Goal: Task Accomplishment & Management: Manage account settings

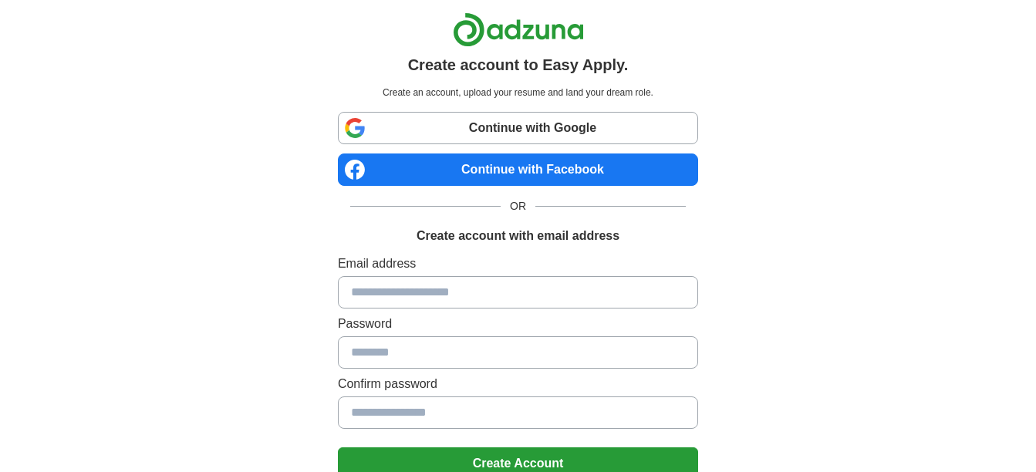
click at [497, 126] on link "Continue with Google" at bounding box center [518, 128] width 360 height 32
click at [365, 294] on input at bounding box center [518, 292] width 360 height 32
type input "**********"
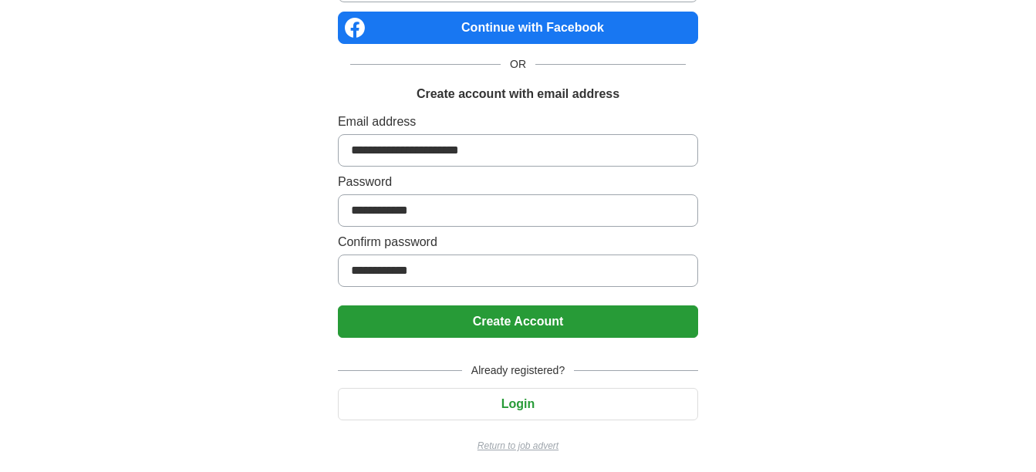
scroll to position [147, 0]
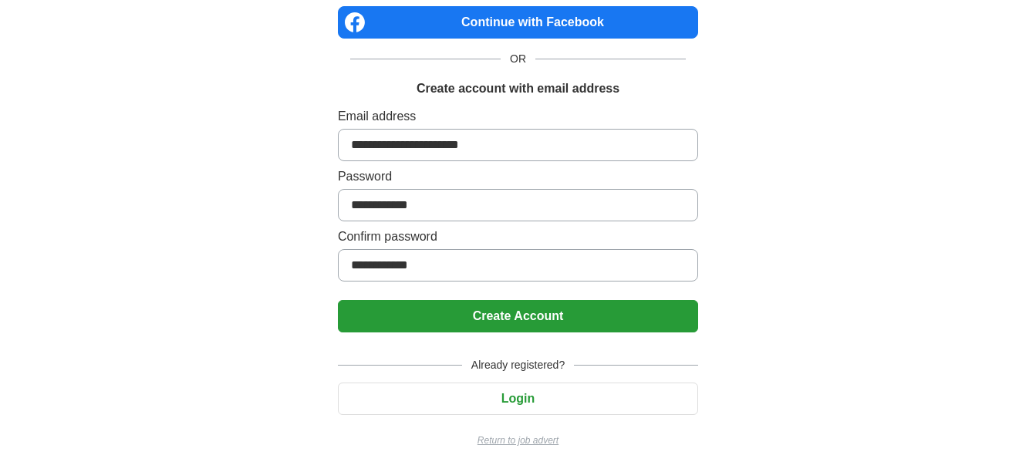
click at [516, 398] on button "Login" at bounding box center [518, 399] width 360 height 32
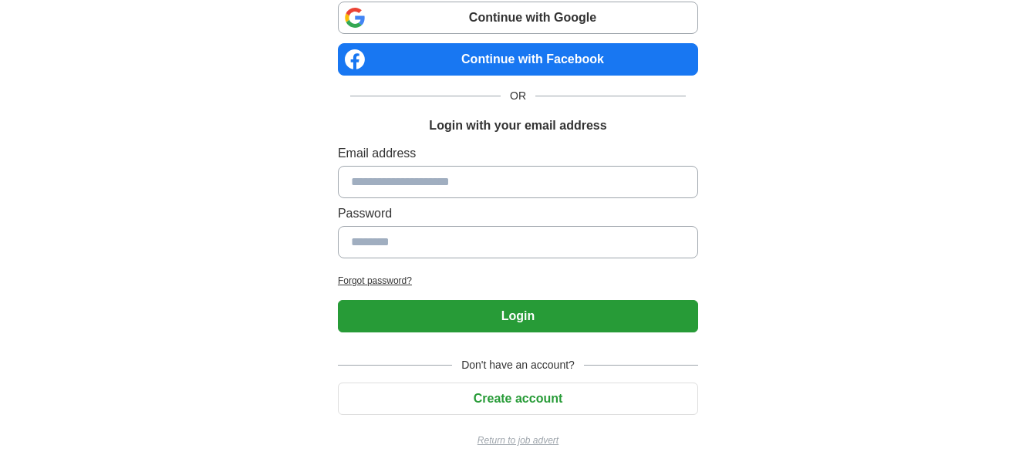
scroll to position [110, 0]
click at [366, 184] on input at bounding box center [518, 182] width 360 height 32
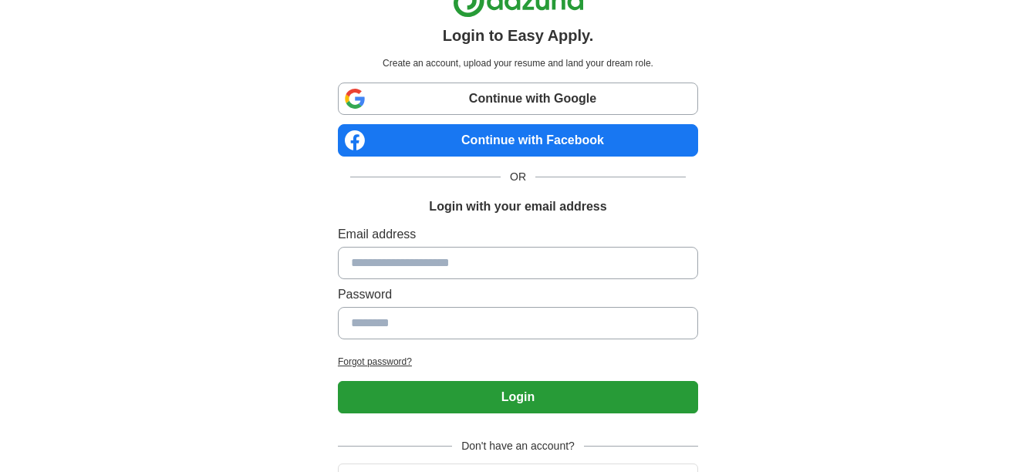
scroll to position [0, 0]
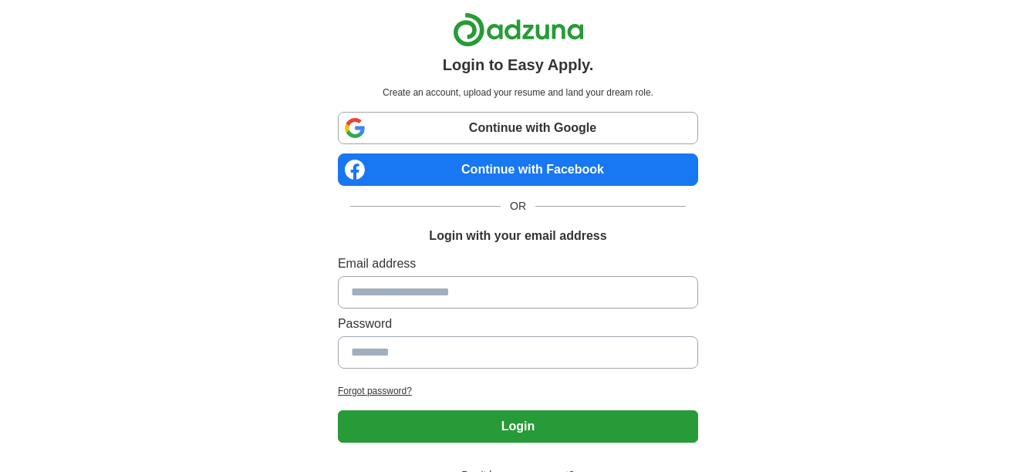
click at [394, 287] on input at bounding box center [518, 292] width 360 height 32
type input "**********"
click at [529, 428] on button "Login" at bounding box center [518, 426] width 360 height 32
